Goal: Task Accomplishment & Management: Use online tool/utility

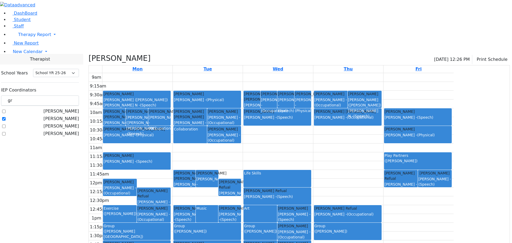
select select "212"
click at [22, 54] on span "New Calendar" at bounding box center [28, 51] width 30 height 5
click at [19, 65] on span "Calendar" at bounding box center [20, 62] width 19 height 5
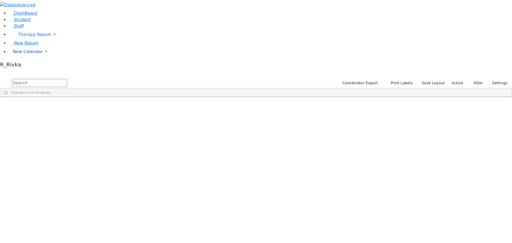
click at [22, 54] on span "New Calendar" at bounding box center [28, 51] width 30 height 5
click at [27, 65] on span "Calendar" at bounding box center [20, 62] width 19 height 5
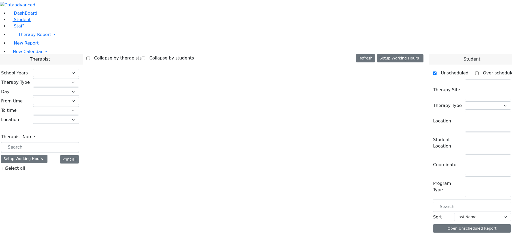
checkbox input "false"
select select "212"
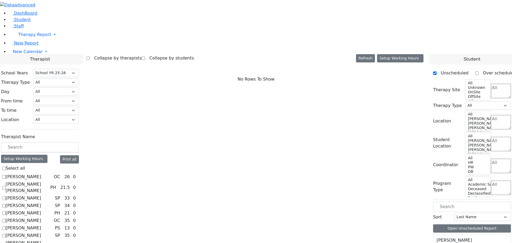
scroll to position [240, 0]
checkbox input "true"
select select "3"
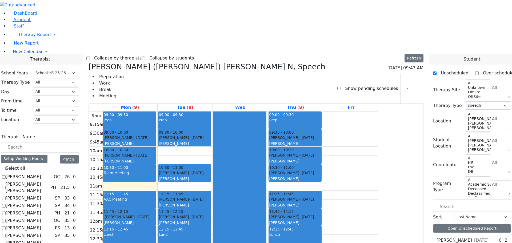
click at [18, 54] on span "New Calendar" at bounding box center [28, 51] width 30 height 5
click at [23, 78] on link "School Teacher Report" at bounding box center [35, 75] width 49 height 5
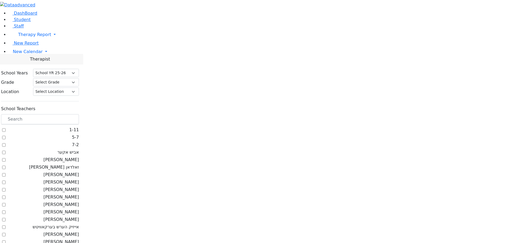
select select "212"
click at [31, 54] on span "New Calendar" at bounding box center [28, 51] width 30 height 5
click at [18, 71] on span "Teacher Report" at bounding box center [29, 68] width 32 height 5
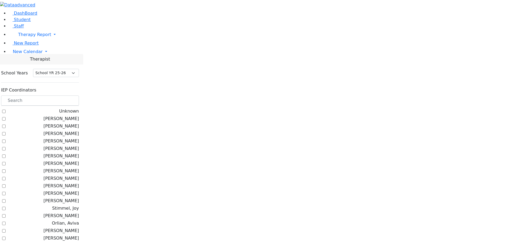
select select "212"
click at [71, 95] on input "text" at bounding box center [40, 100] width 78 height 10
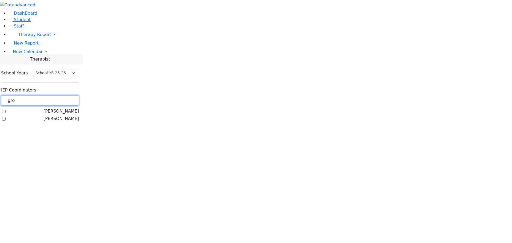
type input "gro"
click at [68, 108] on label "[PERSON_NAME]" at bounding box center [60, 111] width 35 height 6
click at [6, 110] on input "[PERSON_NAME]" at bounding box center [3, 111] width 3 height 3
checkbox input "true"
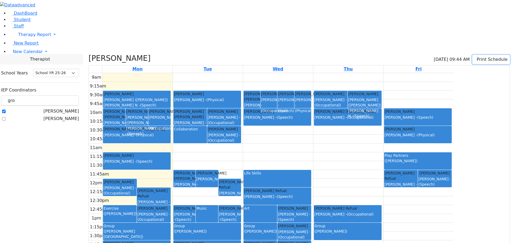
click at [476, 57] on icon "button" at bounding box center [476, 59] width 0 height 5
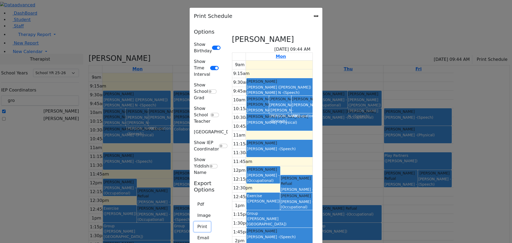
click at [194, 222] on button "Print" at bounding box center [202, 227] width 17 height 10
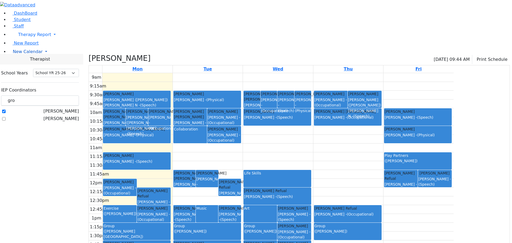
click at [29, 54] on span "New Calendar" at bounding box center [28, 51] width 30 height 5
click at [28, 65] on span "Calendar" at bounding box center [20, 62] width 19 height 5
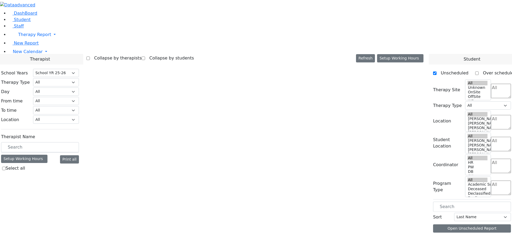
select select "212"
select select "3"
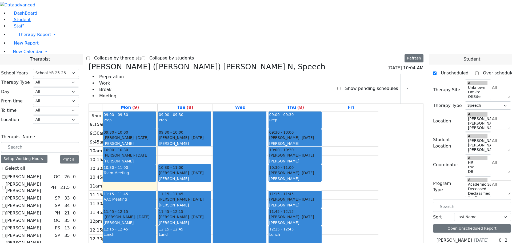
scroll to position [213, 0]
checkbox input "false"
select select
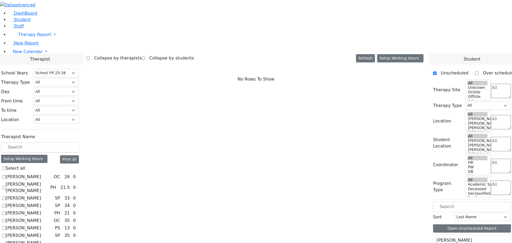
scroll to position [363, 0]
checkbox input "true"
select select "2"
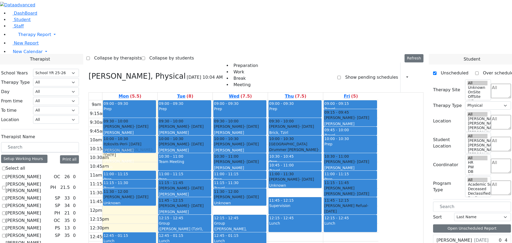
drag, startPoint x: 168, startPoint y: 93, endPoint x: 169, endPoint y: 79, distance: 13.6
click at [157, 100] on div "09:00 - 09:30 Prep 09:30 - 10:00 Fishman Eliezer - 01/03/2017 Jablin Meira 10:0…" at bounding box center [129, 205] width 55 height 211
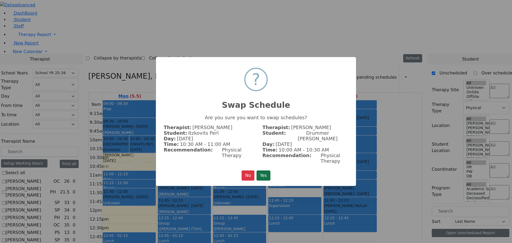
click at [262, 170] on button "Yes" at bounding box center [264, 175] width 14 height 10
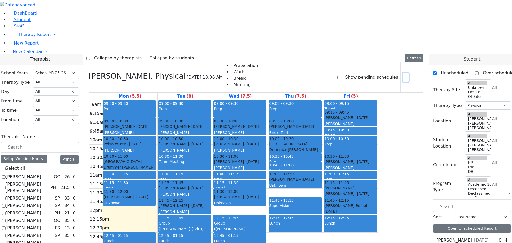
click at [404, 75] on icon "button" at bounding box center [404, 77] width 0 height 5
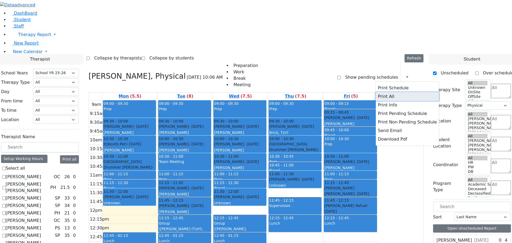
click at [381, 92] on button "Print All" at bounding box center [407, 96] width 63 height 9
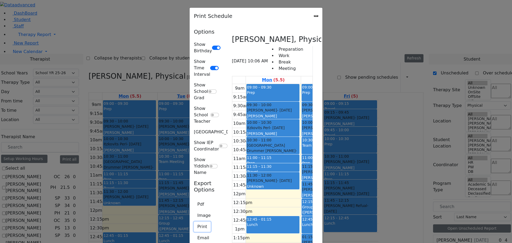
click at [194, 222] on button "Print" at bounding box center [202, 227] width 17 height 10
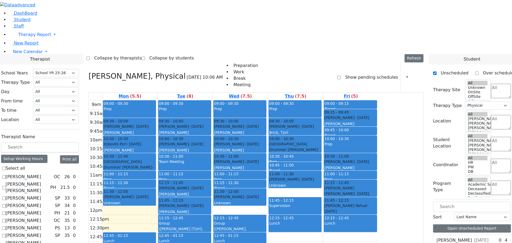
checkbox input "false"
select select
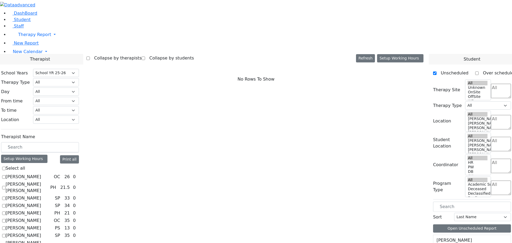
scroll to position [470, 0]
click at [31, 54] on span "New Calendar" at bounding box center [28, 51] width 30 height 5
click at [33, 71] on span "Teacher Report" at bounding box center [29, 68] width 32 height 5
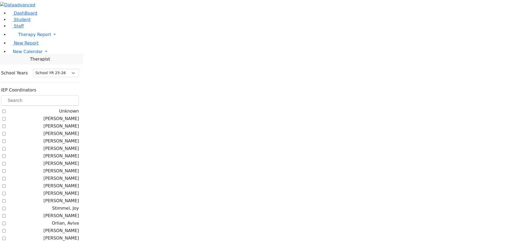
select select "212"
click at [79, 95] on input "text" at bounding box center [40, 100] width 78 height 10
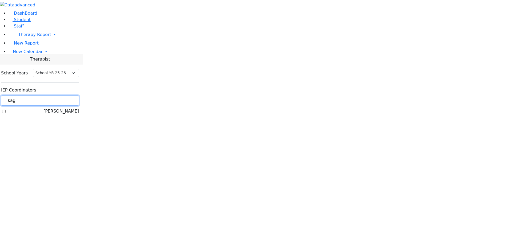
type input "kag"
click at [67, 108] on label "[PERSON_NAME]" at bounding box center [60, 111] width 35 height 6
click at [6, 110] on input "[PERSON_NAME]" at bounding box center [3, 111] width 3 height 3
checkbox input "true"
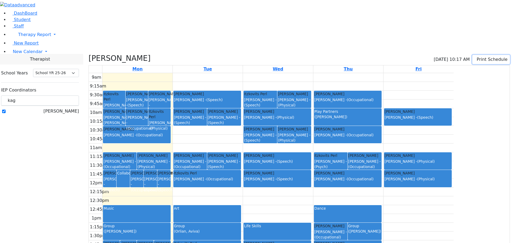
click at [472, 55] on button "Print Schedule" at bounding box center [491, 59] width 38 height 9
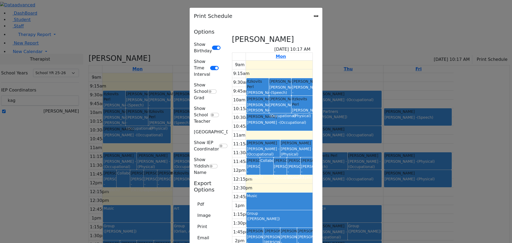
click at [473, 9] on div "Print Schedule Options Show Birthday Show Time Interval Show School Grad Show S…" at bounding box center [256, 121] width 512 height 243
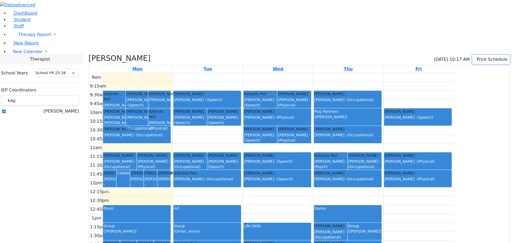
click at [476, 57] on icon "button" at bounding box center [476, 59] width 0 height 5
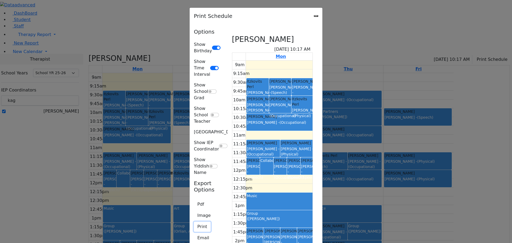
click at [194, 222] on button "Print" at bounding box center [202, 227] width 17 height 10
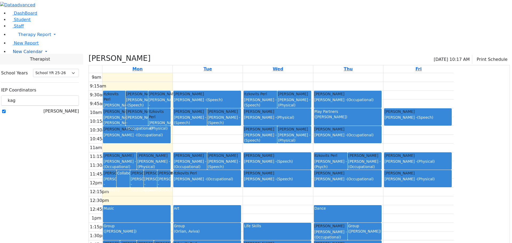
click at [31, 54] on span "New Calendar" at bounding box center [28, 51] width 30 height 5
click at [23, 65] on span "Calendar" at bounding box center [20, 62] width 19 height 5
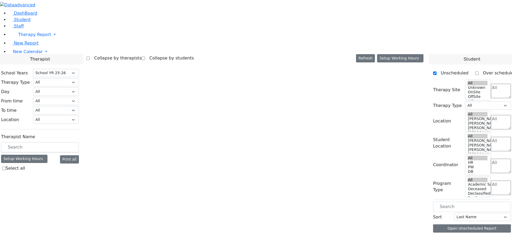
select select "212"
